Goal: Information Seeking & Learning: Learn about a topic

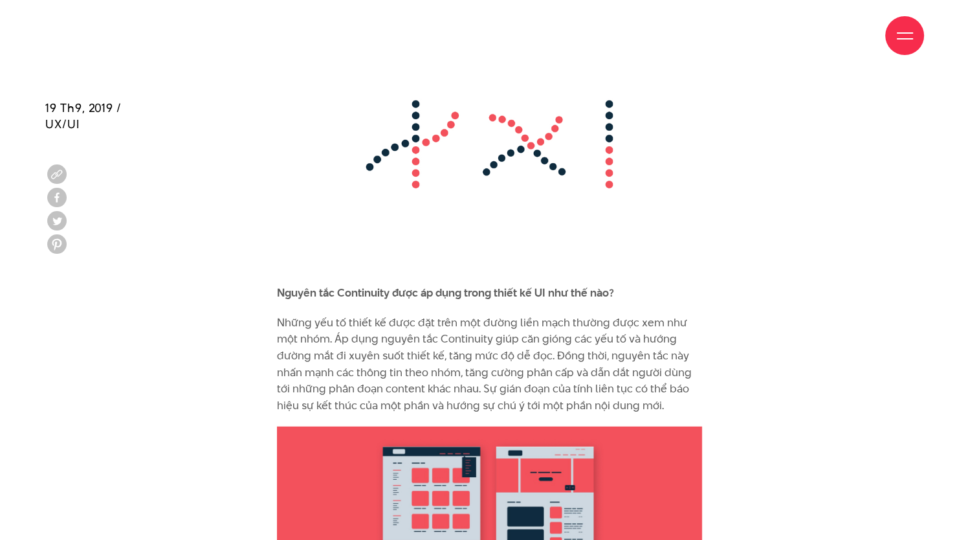
scroll to position [7990, 0]
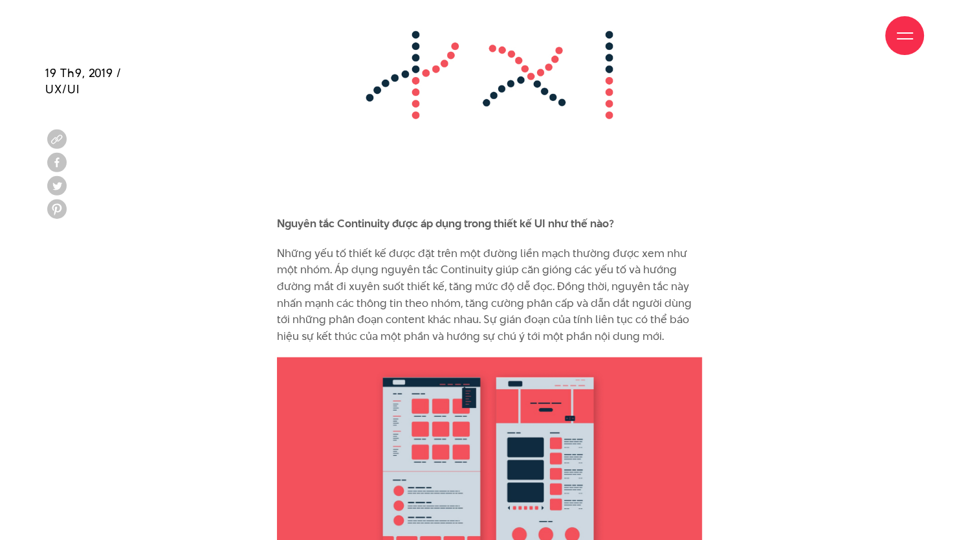
click at [582, 162] on img at bounding box center [489, 75] width 425 height 280
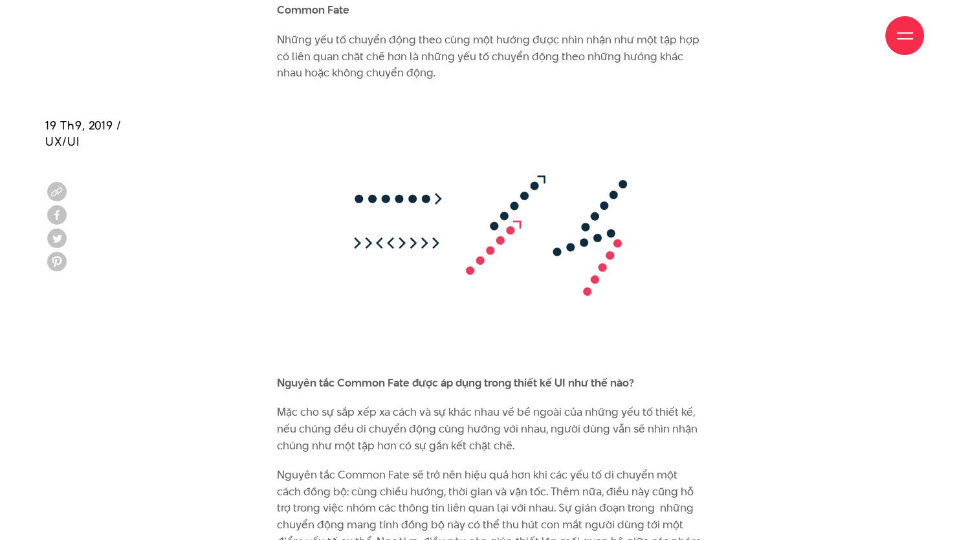
scroll to position [8792, 0]
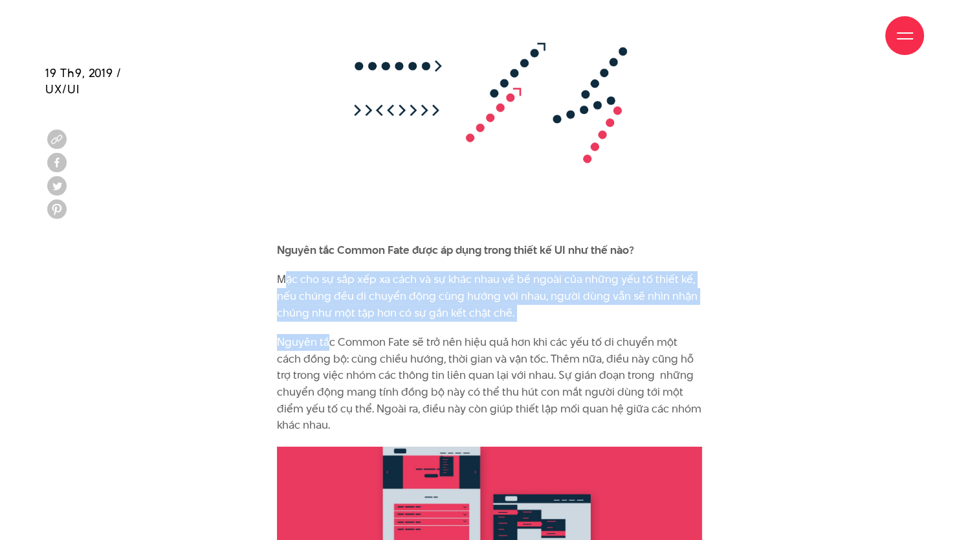
drag, startPoint x: 281, startPoint y: 245, endPoint x: 329, endPoint y: 311, distance: 82.1
click at [329, 334] on p "Nguyên tắc Common Fate sẽ trở nên hiệu quả hơn khi các yếu tố di chuyển một các…" at bounding box center [489, 384] width 425 height 100
click at [282, 271] on p "Mặc cho sự sắp xếp xa cách và sự khác nhau về bề ngoài của những yếu tố thiết k…" at bounding box center [489, 296] width 425 height 50
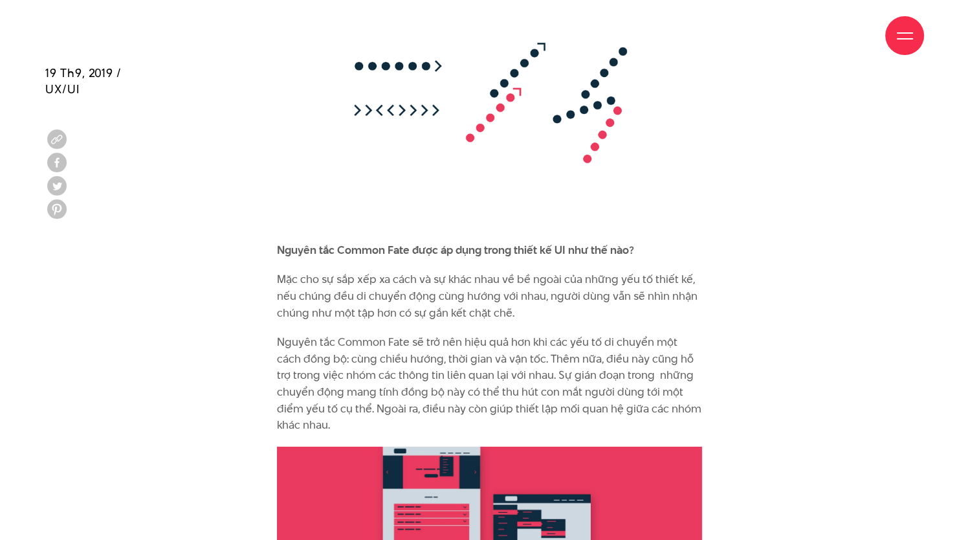
drag, startPoint x: 272, startPoint y: 246, endPoint x: 342, endPoint y: 385, distance: 155.7
copy div "Mặc cho sự sắp xếp xa cách và sự khác nhau về bề ngoài của những yếu tố thiết k…"
click at [454, 353] on p "Nguyên tắc Common Fate sẽ trở nên hiệu quả hơn khi các yếu tố di chuyển một các…" at bounding box center [489, 384] width 425 height 100
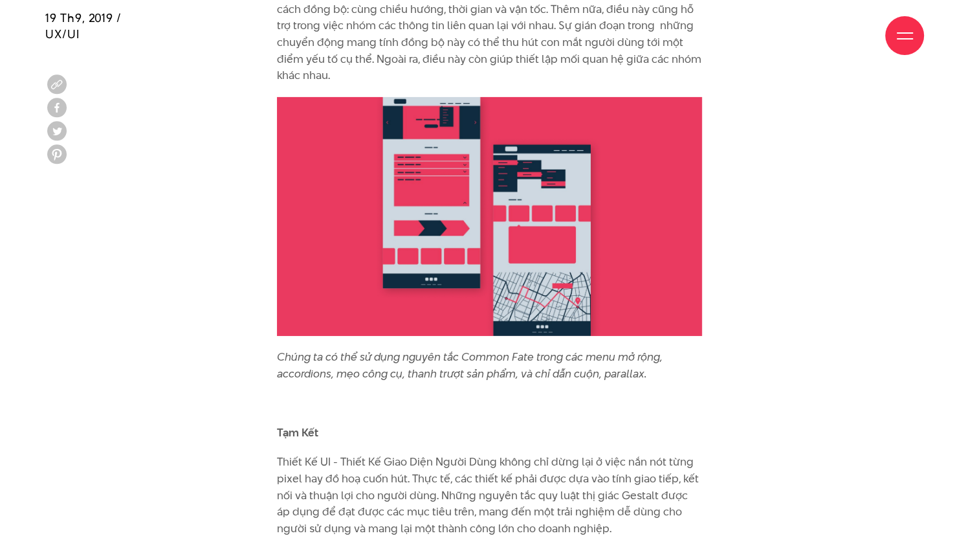
scroll to position [9180, 0]
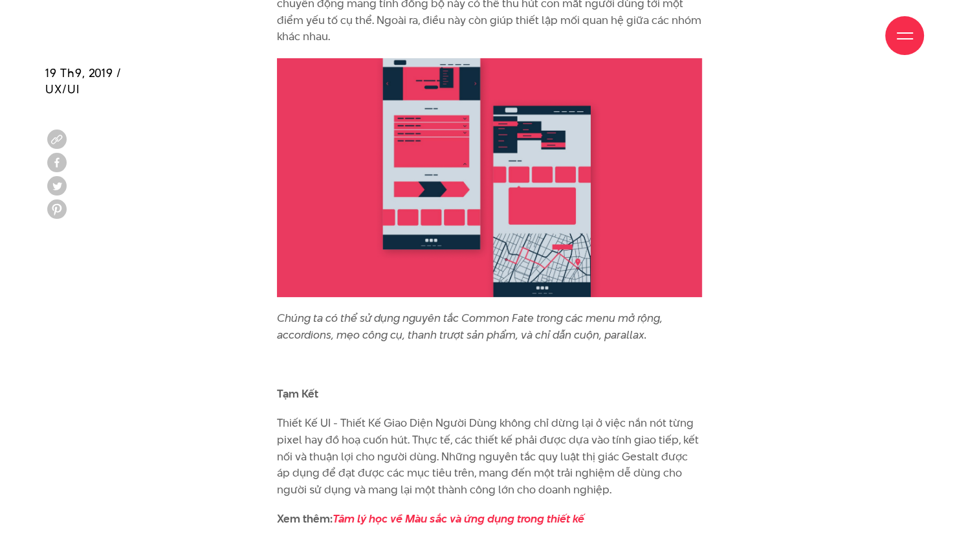
click at [621, 425] on p "Thiết Kế UI - Thiết Kế Giao Diện Người Dùng không chỉ dừng lại ở việc nắn nót t…" at bounding box center [489, 456] width 425 height 83
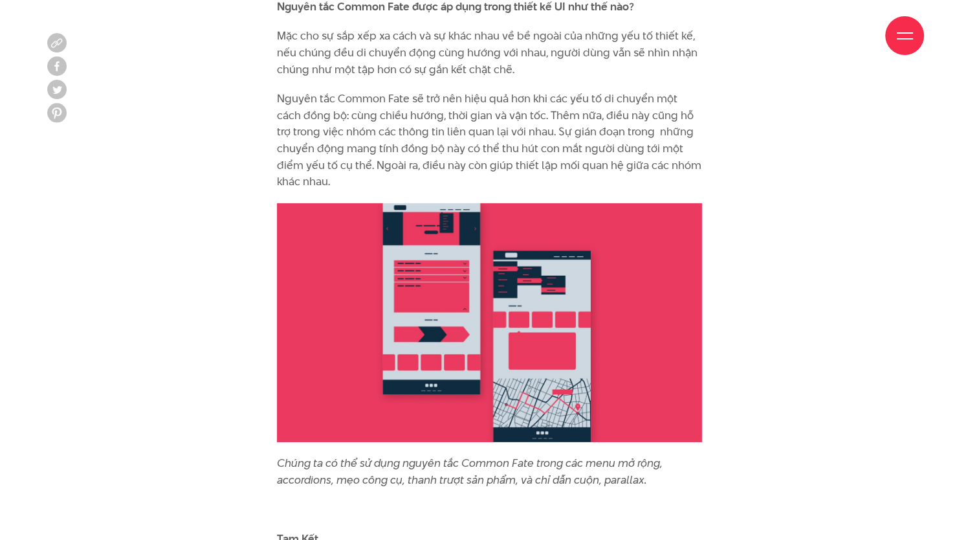
scroll to position [9051, 0]
